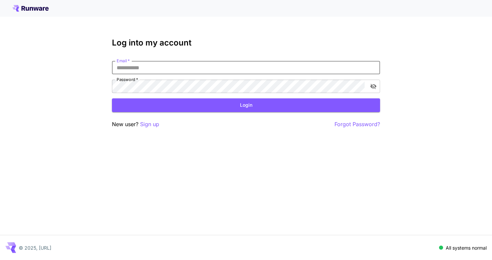
type input "**********"
drag, startPoint x: 172, startPoint y: 113, endPoint x: 182, endPoint y: 106, distance: 12.1
click at [182, 106] on div "**********" at bounding box center [246, 83] width 268 height 90
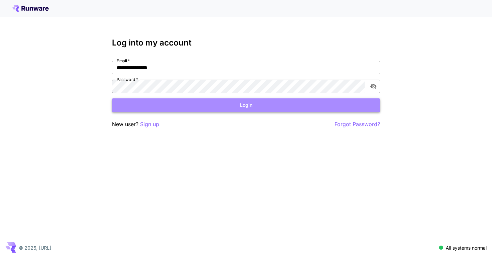
click at [182, 106] on button "Login" at bounding box center [246, 106] width 268 height 14
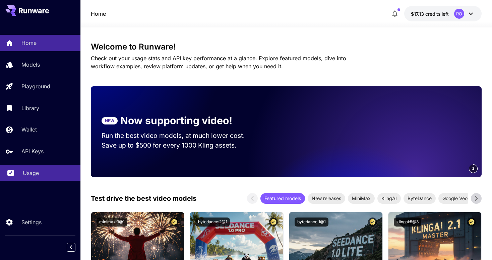
click at [45, 173] on div "Usage" at bounding box center [49, 173] width 52 height 8
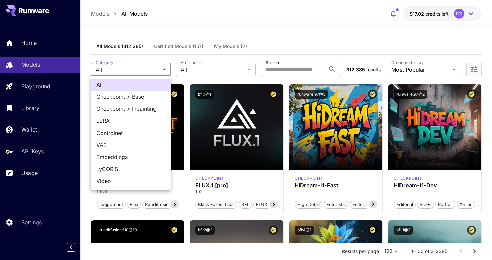
click at [137, 32] on div at bounding box center [246, 130] width 492 height 260
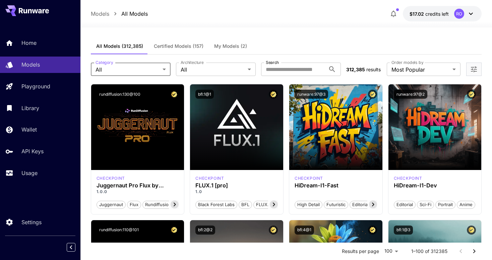
click at [102, 15] on p "Models" at bounding box center [100, 14] width 18 height 8
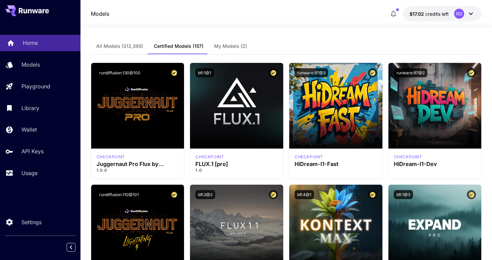
click at [37, 41] on p "Home" at bounding box center [30, 43] width 15 height 8
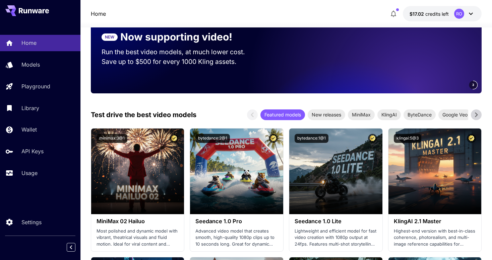
scroll to position [86, 0]
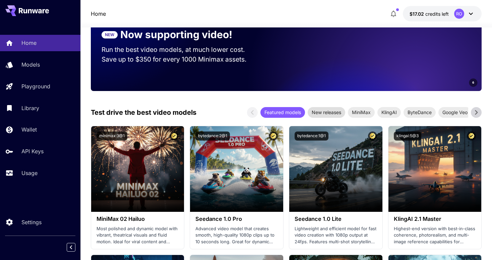
click at [330, 113] on span "New releases" at bounding box center [327, 112] width 38 height 7
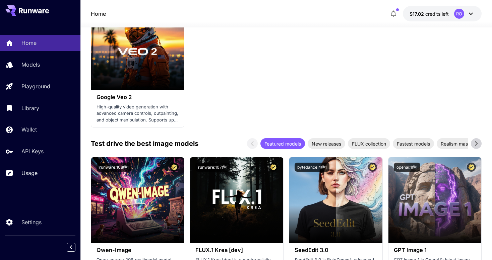
scroll to position [735, 0]
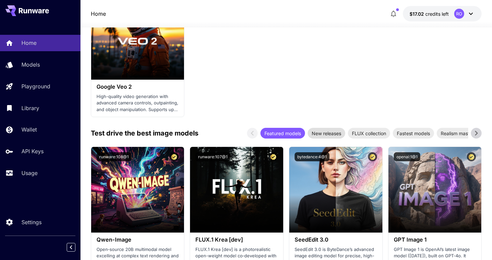
click at [325, 131] on span "New releases" at bounding box center [327, 133] width 38 height 7
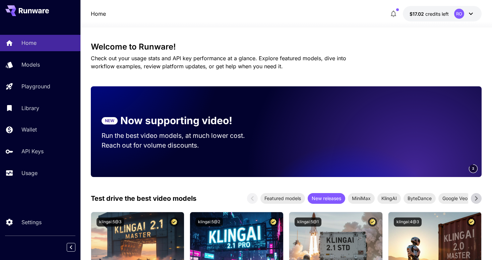
scroll to position [0, 0]
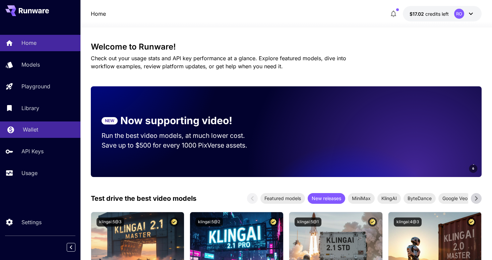
click at [33, 128] on p "Wallet" at bounding box center [30, 130] width 15 height 8
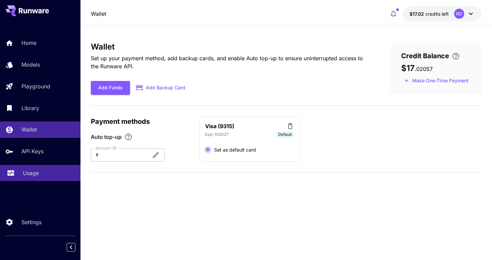
click at [28, 175] on p "Usage" at bounding box center [31, 173] width 16 height 8
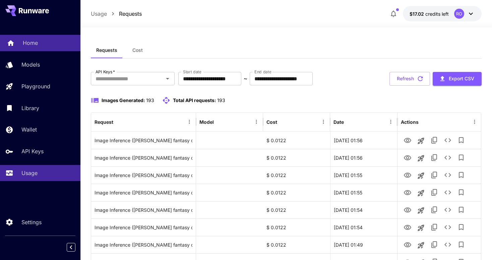
click at [43, 46] on div "Home" at bounding box center [49, 43] width 52 height 8
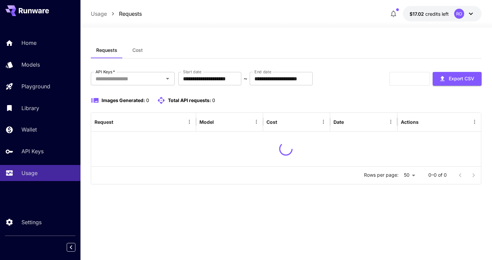
click at [153, 35] on div "**********" at bounding box center [286, 143] width 391 height 233
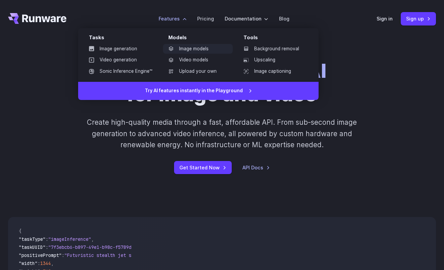
click at [187, 47] on link "Image models" at bounding box center [198, 49] width 70 height 10
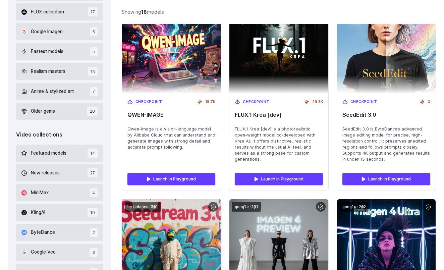
scroll to position [251, 0]
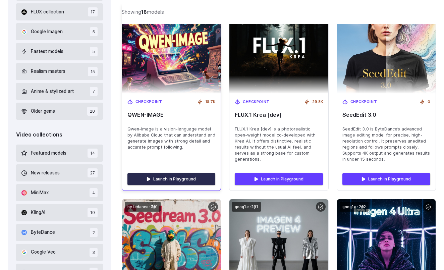
click at [172, 174] on link "Launch in Playground" at bounding box center [171, 179] width 88 height 12
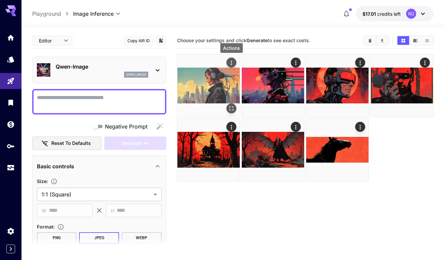
click at [232, 61] on icon "Actions" at bounding box center [231, 63] width 7 height 7
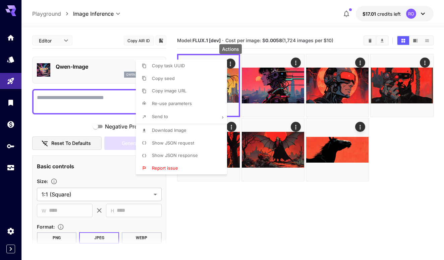
click at [199, 100] on li "Re-use parameters" at bounding box center [183, 104] width 95 height 13
type textarea "**********"
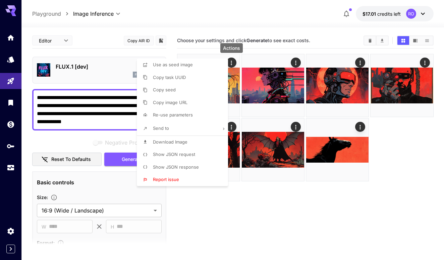
click at [124, 54] on div at bounding box center [222, 130] width 444 height 260
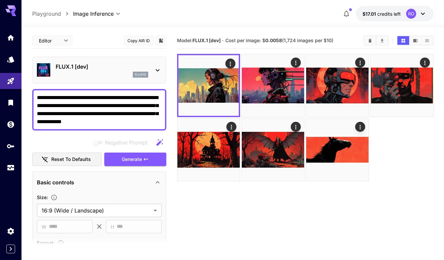
click at [143, 66] on p "FLUX.1 [dev]" at bounding box center [102, 67] width 92 height 8
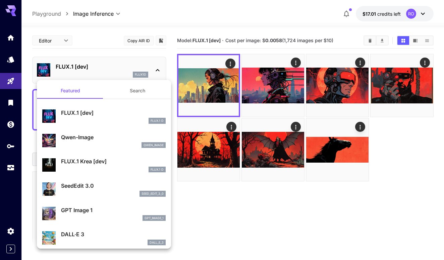
click at [141, 86] on button "Search" at bounding box center [137, 91] width 67 height 16
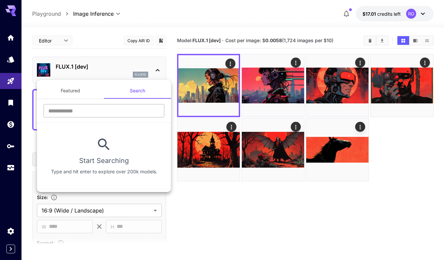
click at [123, 111] on input "text" at bounding box center [104, 110] width 121 height 13
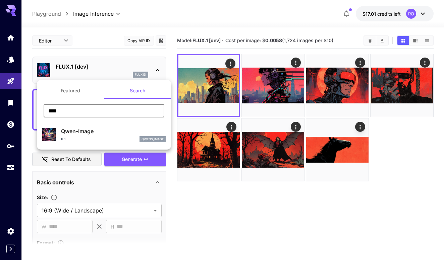
type input "****"
drag, startPoint x: 123, startPoint y: 111, endPoint x: 101, endPoint y: 134, distance: 31.8
click at [101, 134] on p "Qwen-Image" at bounding box center [113, 131] width 105 height 8
type input "**"
type input "***"
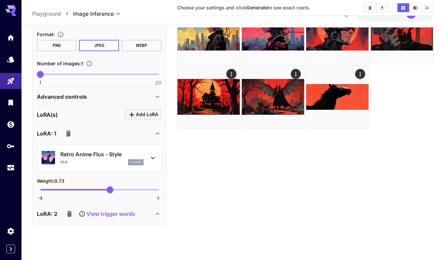
scroll to position [215, 0]
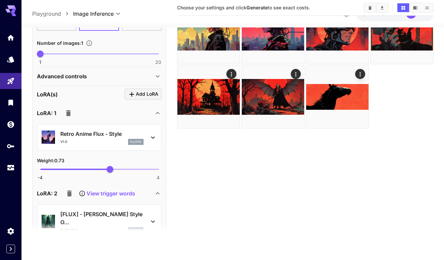
click at [69, 115] on icon "button" at bounding box center [68, 113] width 5 height 6
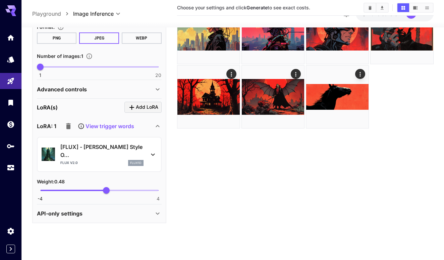
scroll to position [202, 0]
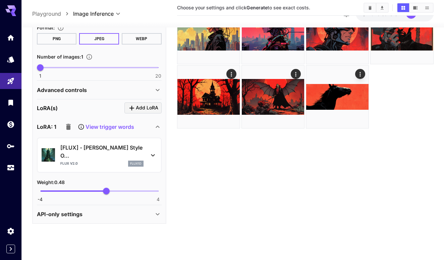
click at [67, 124] on icon "button" at bounding box center [68, 127] width 8 height 8
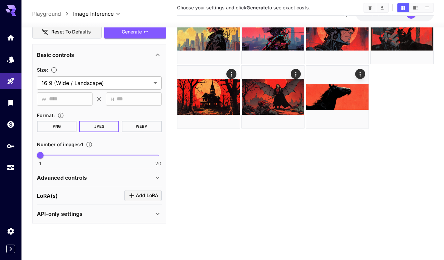
scroll to position [114, 0]
click at [145, 198] on span "Add LoRA" at bounding box center [147, 196] width 22 height 8
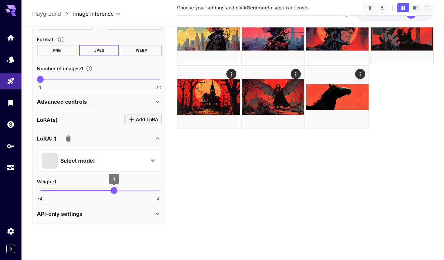
scroll to position [190, 0]
click at [128, 159] on div "Select model" at bounding box center [94, 161] width 105 height 16
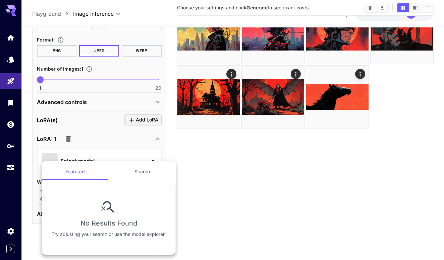
click at [221, 164] on div at bounding box center [222, 130] width 444 height 260
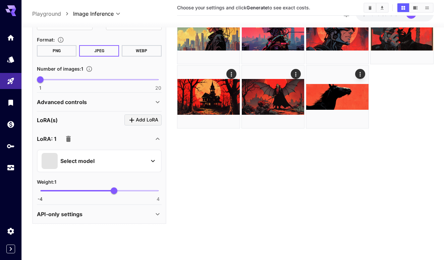
click at [68, 137] on icon "button" at bounding box center [68, 139] width 5 height 6
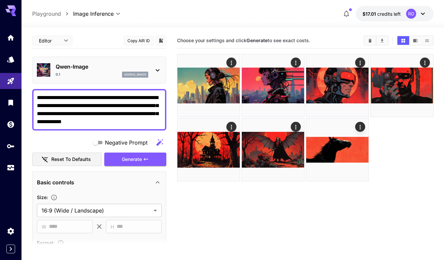
scroll to position [0, 0]
click at [137, 157] on span "Generate" at bounding box center [132, 159] width 20 height 8
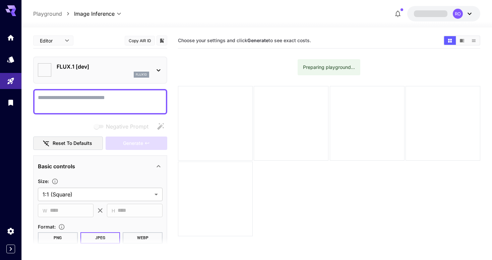
type input "**********"
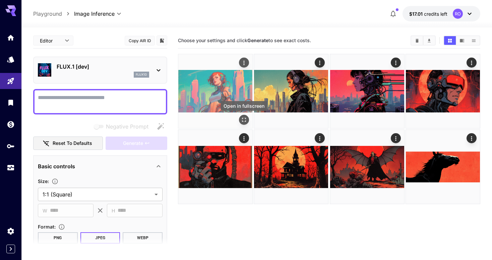
click at [243, 120] on icon "Open in fullscreen" at bounding box center [244, 120] width 7 height 7
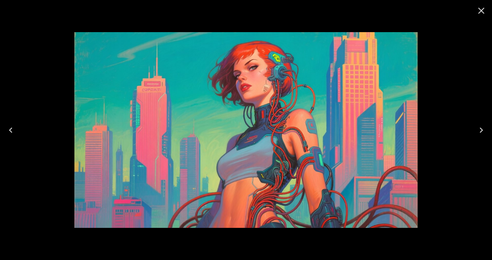
click at [482, 14] on icon "Close" at bounding box center [481, 10] width 11 height 11
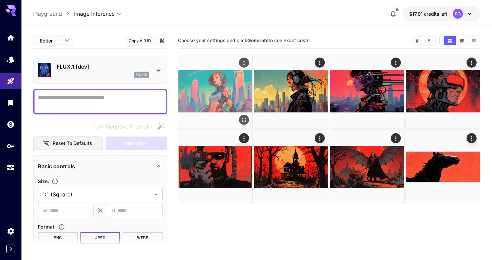
click at [220, 95] on img at bounding box center [215, 91] width 74 height 74
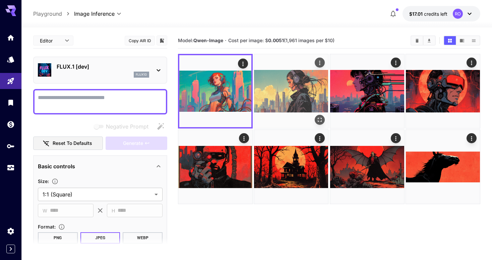
click at [281, 89] on img at bounding box center [291, 91] width 74 height 74
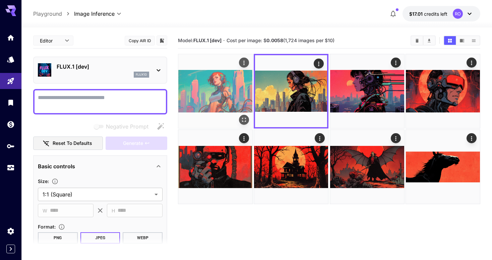
click at [226, 93] on img at bounding box center [215, 91] width 74 height 74
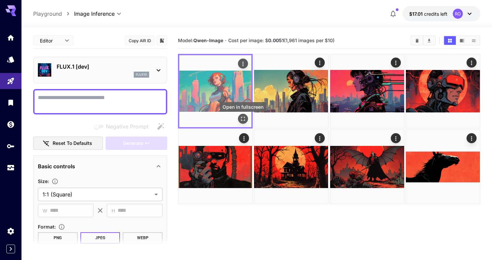
click at [243, 119] on icon "Open in fullscreen" at bounding box center [243, 119] width 7 height 7
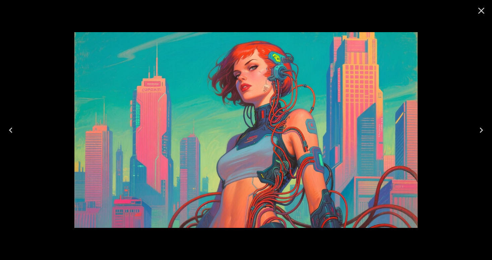
click at [482, 11] on icon "Close" at bounding box center [481, 10] width 11 height 11
